Goal: Navigation & Orientation: Find specific page/section

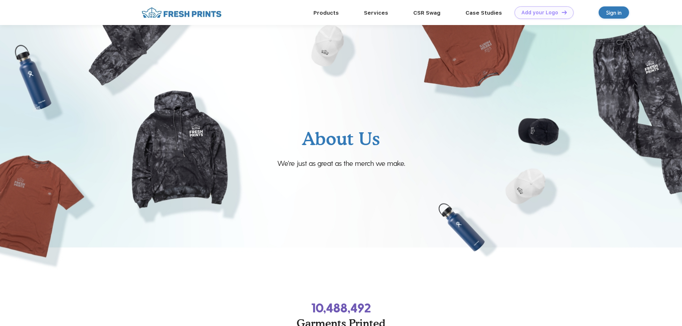
click at [554, 265] on img at bounding box center [341, 150] width 682 height 250
click at [330, 11] on link "Products" at bounding box center [325, 12] width 25 height 6
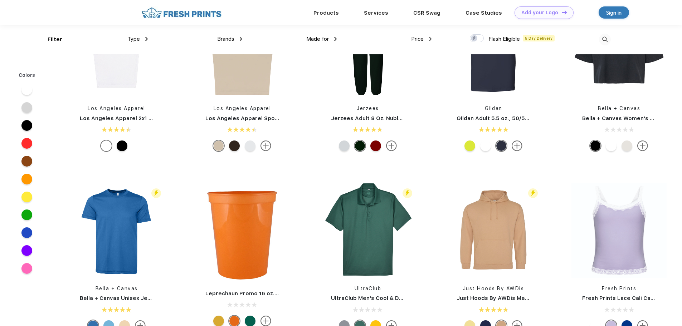
scroll to position [2468, 0]
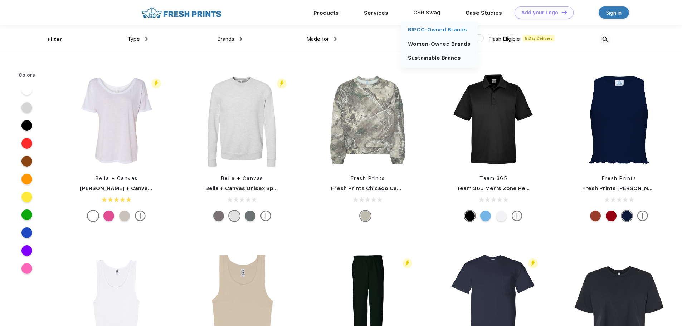
click at [424, 28] on link "BIPOC-Owned Brands" at bounding box center [437, 29] width 59 height 6
